Goal: Check status: Check status

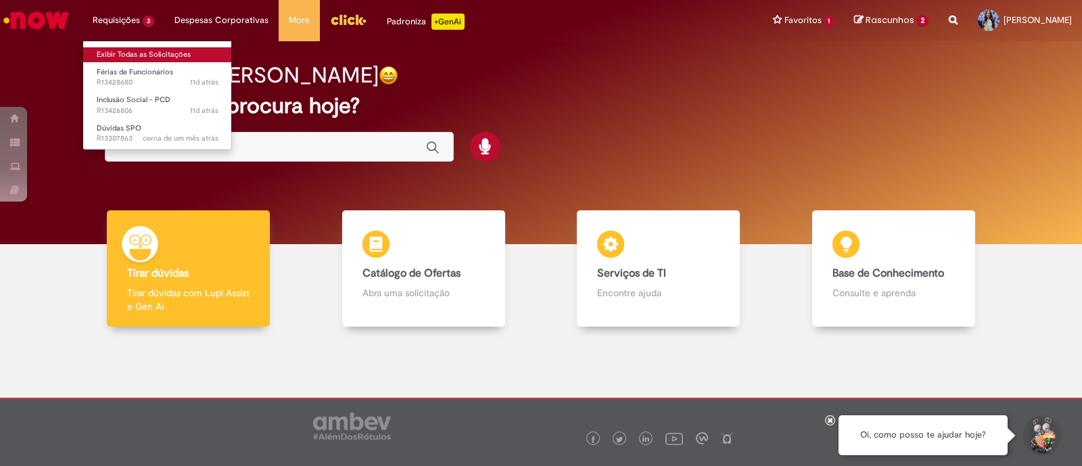
click at [137, 53] on link "Exibir Todas as Solicitações" at bounding box center [157, 54] width 149 height 15
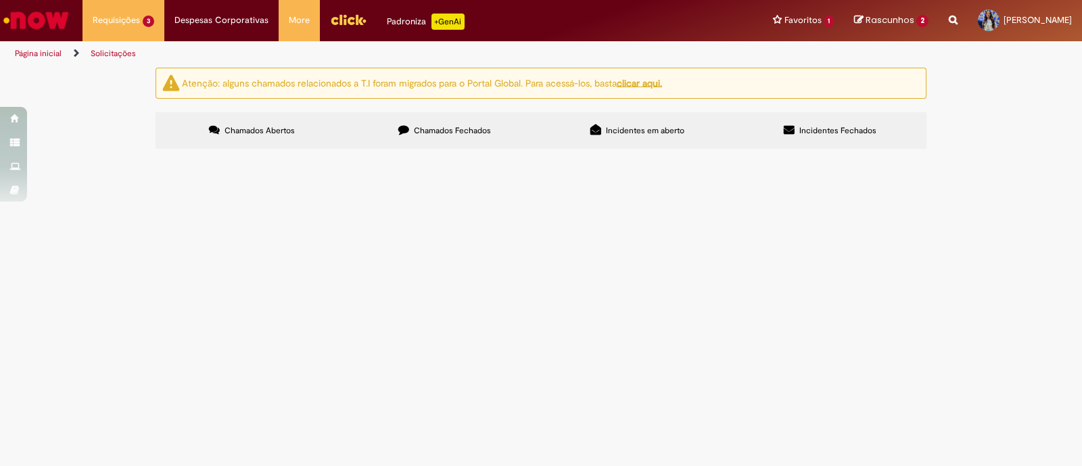
click at [414, 123] on label "Chamados Fechados" at bounding box center [444, 130] width 193 height 37
click at [0, 0] on span "Time bom diaaa! Tudo bem? :) Meu RN [PERSON_NAME] precisa alterar as férias del…" at bounding box center [0, 0] width 0 height 0
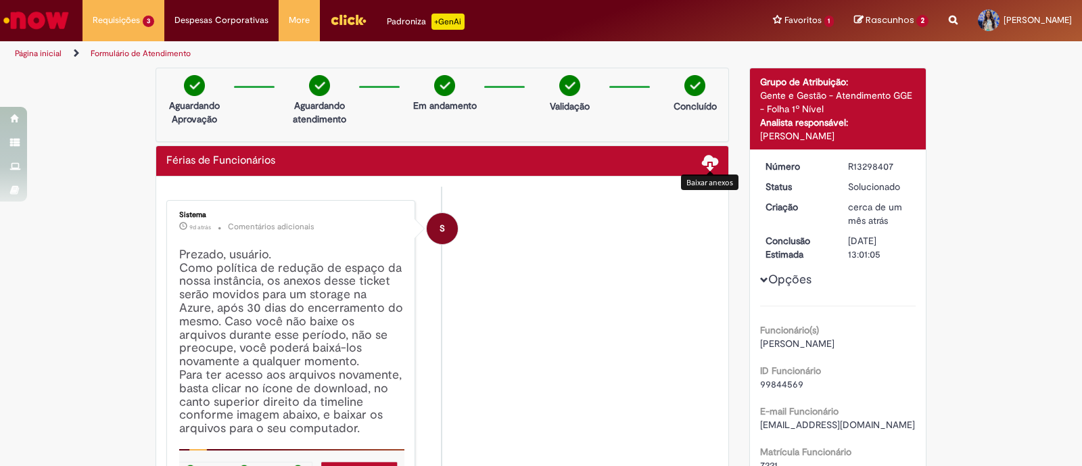
click at [702, 157] on span at bounding box center [710, 162] width 16 height 16
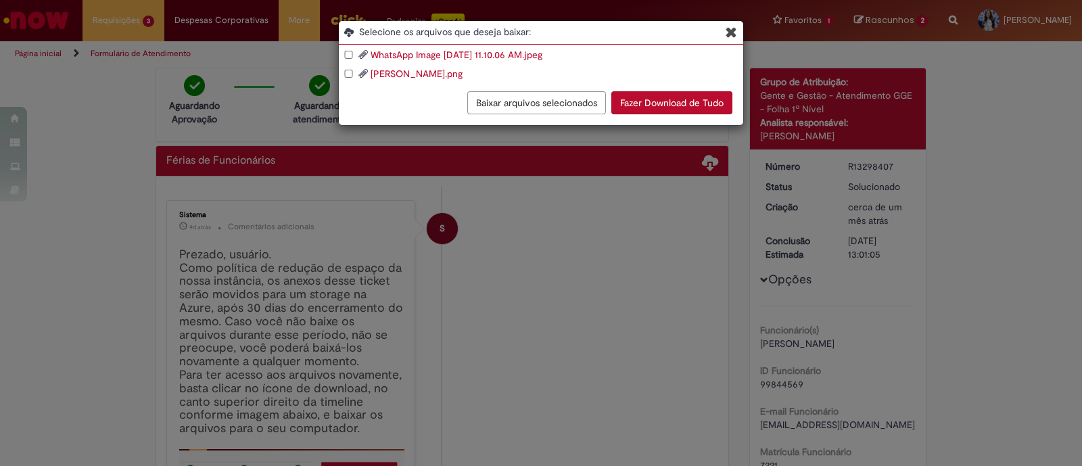
click at [654, 100] on button "Fazer Download de Tudo" at bounding box center [671, 102] width 121 height 23
click at [731, 32] on icon "Blob Storage Download Modal" at bounding box center [731, 32] width 11 height 14
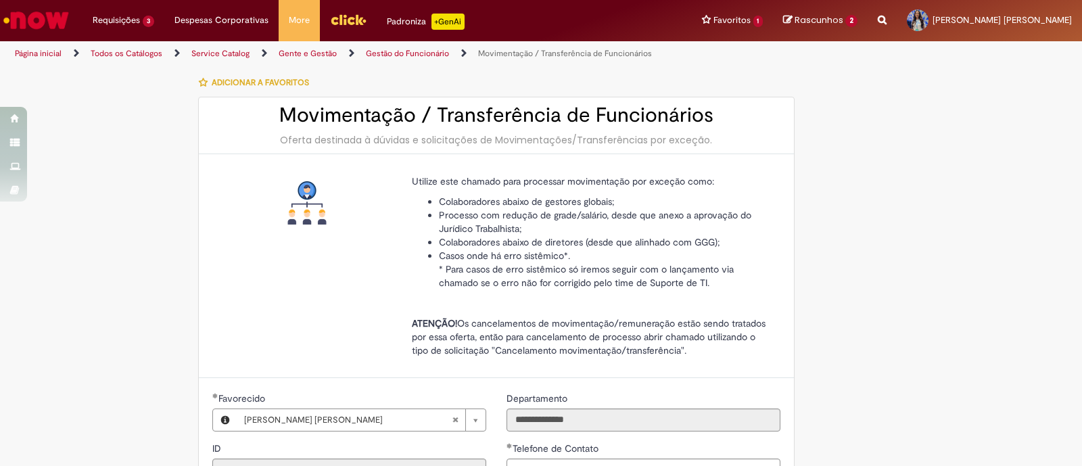
select select "**********"
